Goal: Information Seeking & Learning: Find specific fact

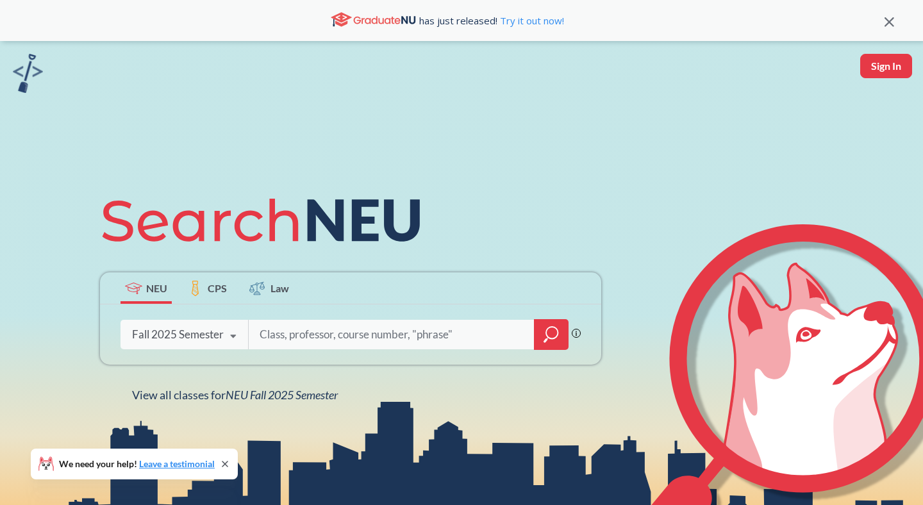
click at [302, 331] on input "search" at bounding box center [391, 334] width 267 height 27
type input "[PERSON_NAME]"
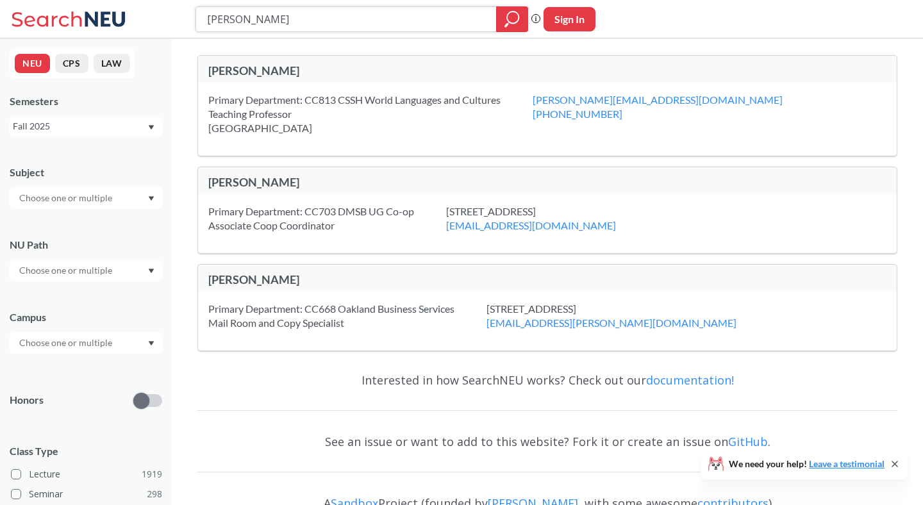
paste input "PNS1101"
type input "SPNS1101"
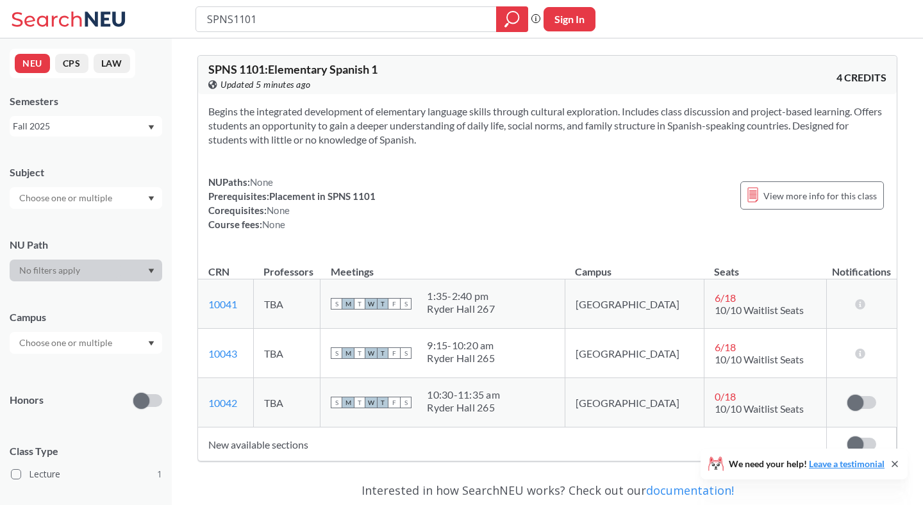
click at [300, 303] on td "TBA" at bounding box center [286, 303] width 67 height 49
drag, startPoint x: 262, startPoint y: 69, endPoint x: 206, endPoint y: 71, distance: 56.5
click at [206, 71] on div "SPNS 1101 : Elementary Spanish 1 View this course on Banner. Updated 5 minutes …" at bounding box center [547, 75] width 699 height 38
copy span "SPNS 1101"
